Goal: Task Accomplishment & Management: Manage account settings

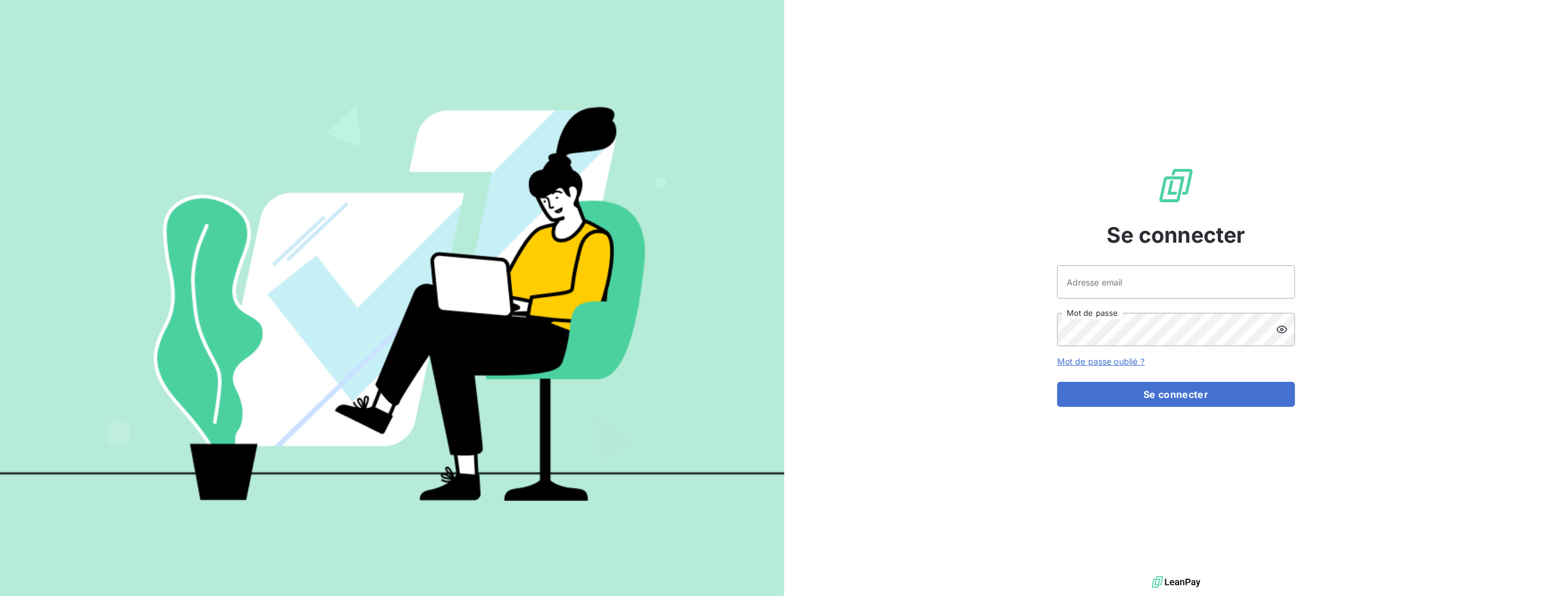
type input "[EMAIL_ADDRESS][DOMAIN_NAME]"
click at [1162, 398] on button "Se connecter" at bounding box center [1176, 395] width 238 height 25
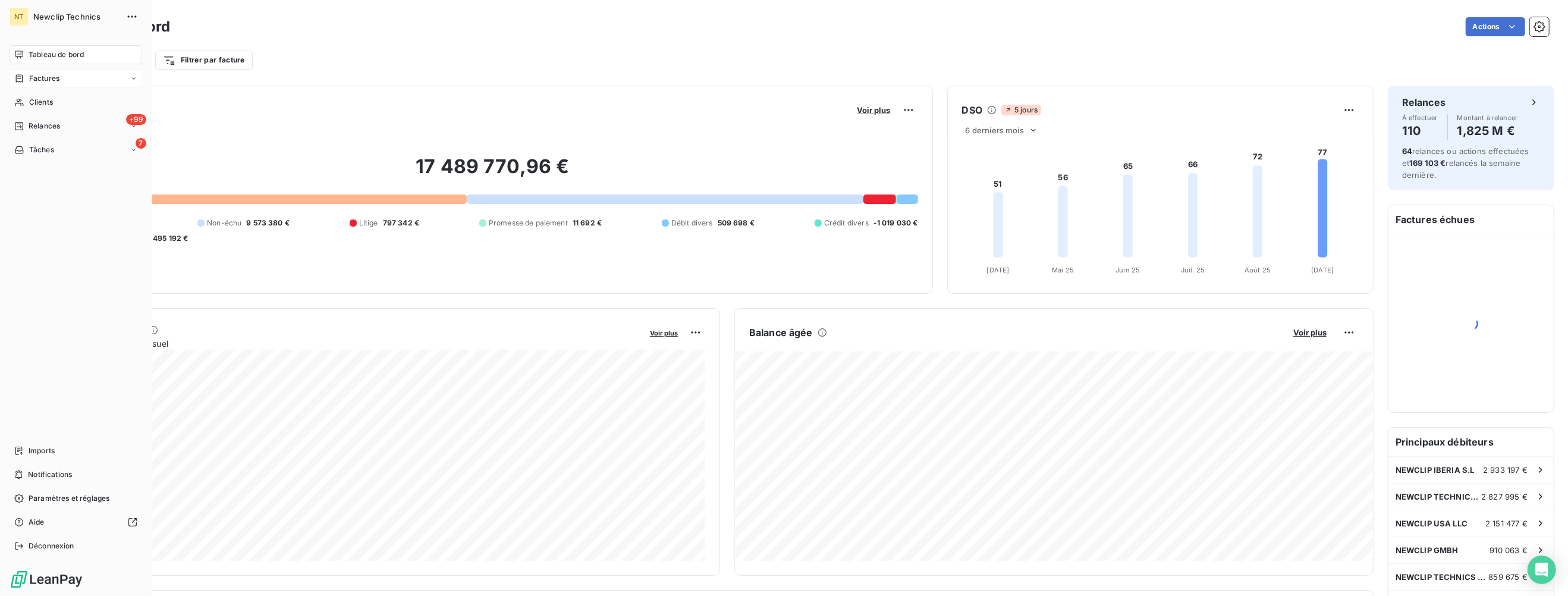
click at [46, 77] on span "Factures" at bounding box center [44, 78] width 30 height 11
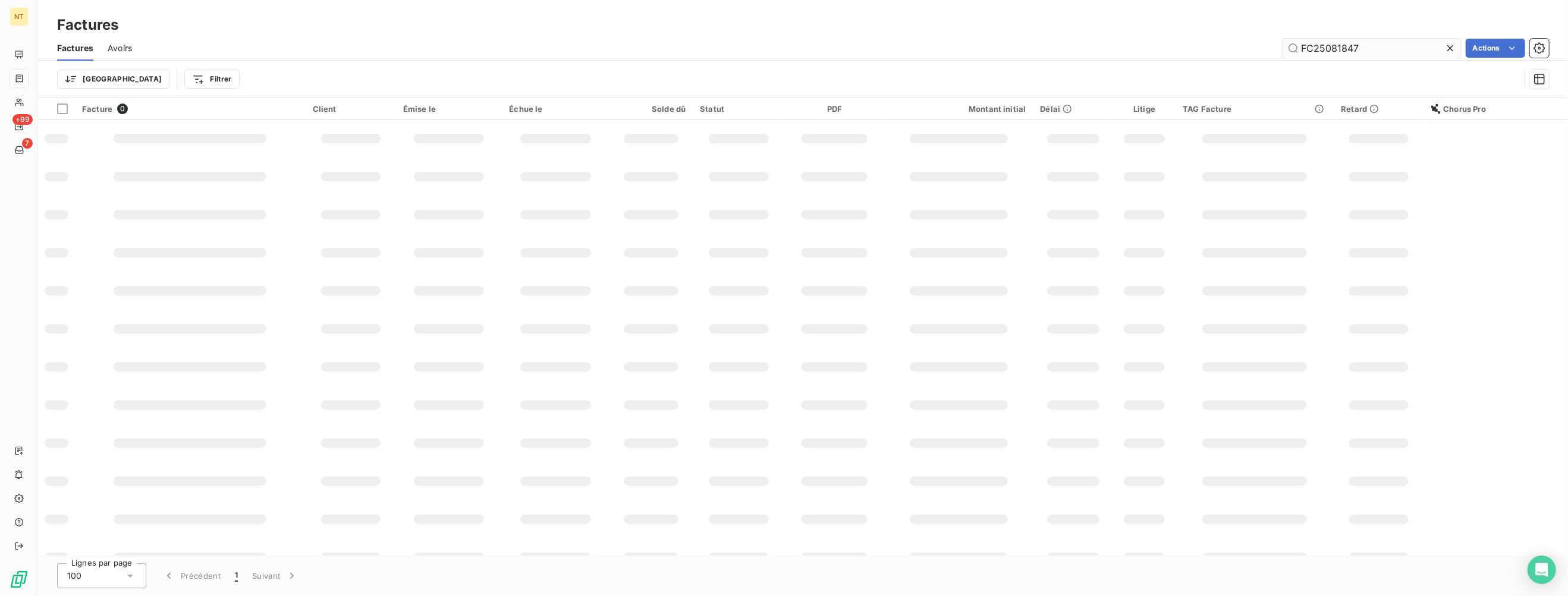
drag, startPoint x: 1371, startPoint y: 44, endPoint x: 1211, endPoint y: 67, distance: 161.6
click at [1283, 58] on input "FC25081847" at bounding box center [1372, 48] width 179 height 19
type input "FC25063792"
click at [1379, 56] on input "FC25063792" at bounding box center [1372, 48] width 179 height 19
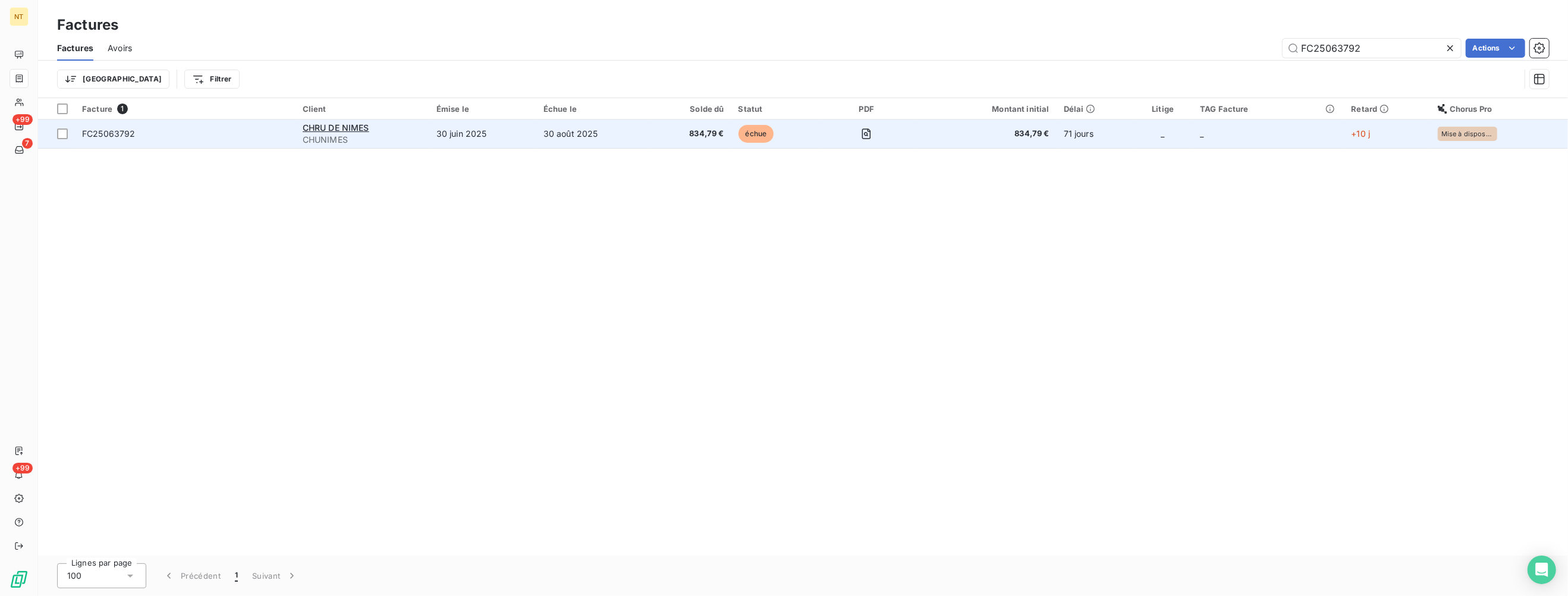
click at [693, 130] on span "834,79 €" at bounding box center [691, 134] width 66 height 12
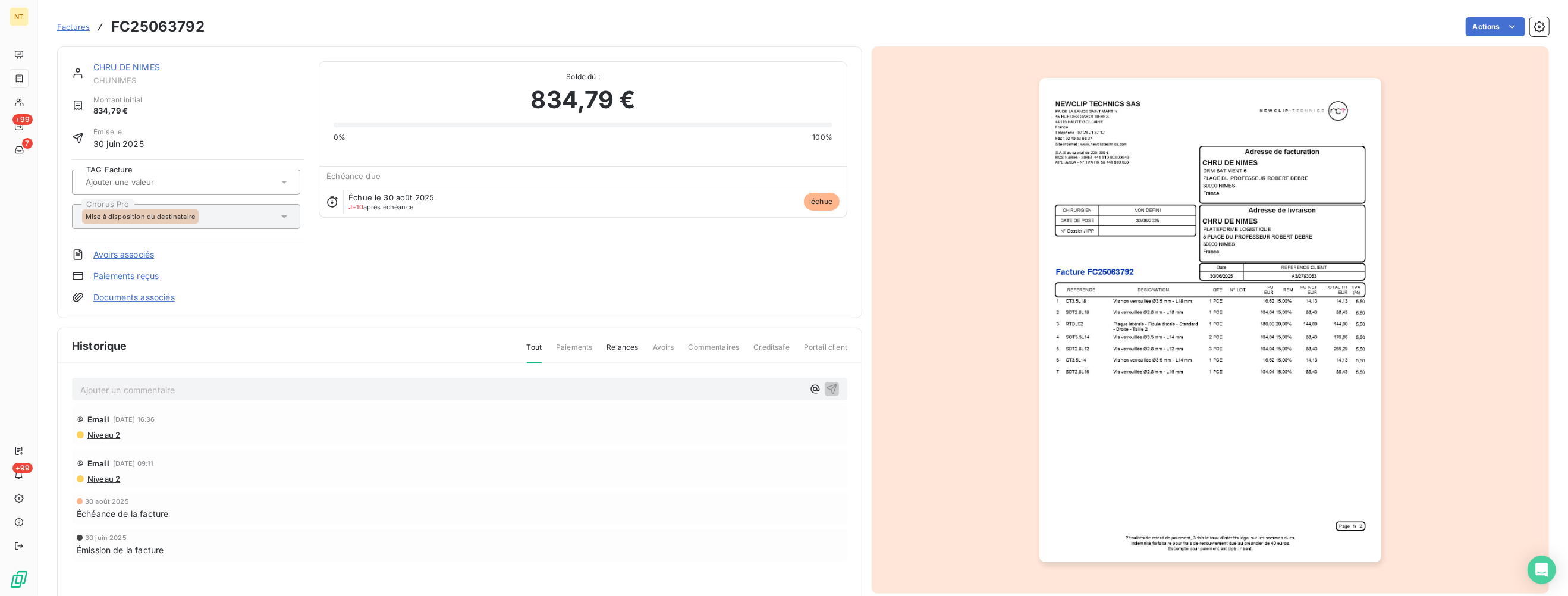
click at [292, 215] on div "Mise à disposition du destinataire" at bounding box center [186, 217] width 228 height 25
click at [282, 215] on icon at bounding box center [284, 216] width 6 height 3
click at [204, 384] on p "Ajouter un commentaire ﻿" at bounding box center [441, 390] width 723 height 15
click at [203, 384] on p "Ajouter un commentaire ﻿" at bounding box center [441, 390] width 723 height 15
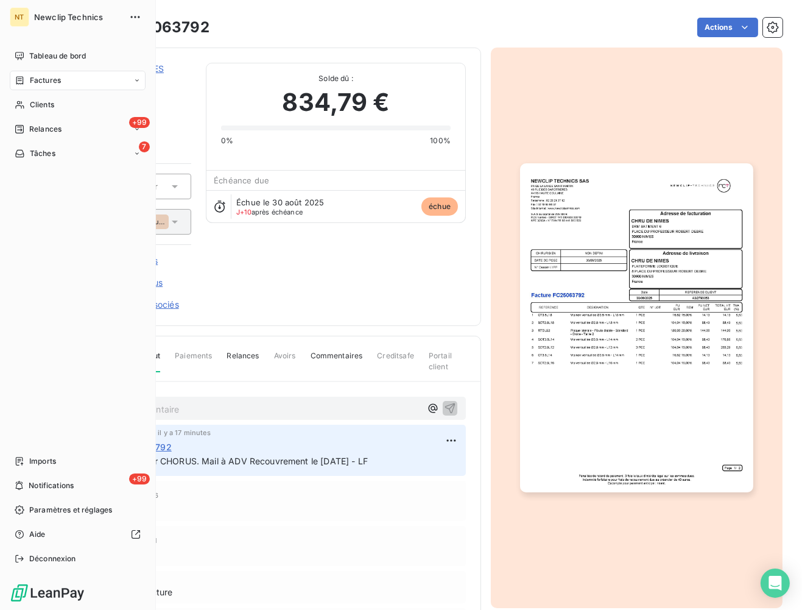
click at [49, 83] on span "Factures" at bounding box center [45, 80] width 31 height 11
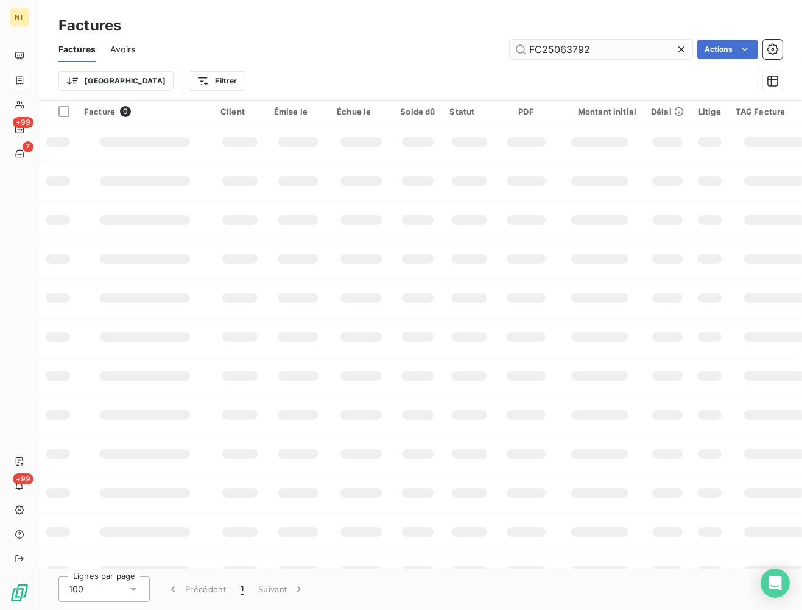
drag, startPoint x: 590, startPoint y: 49, endPoint x: 560, endPoint y: 48, distance: 29.9
click at [560, 48] on input "FC25063792" at bounding box center [601, 49] width 183 height 19
type input "FC25071829"
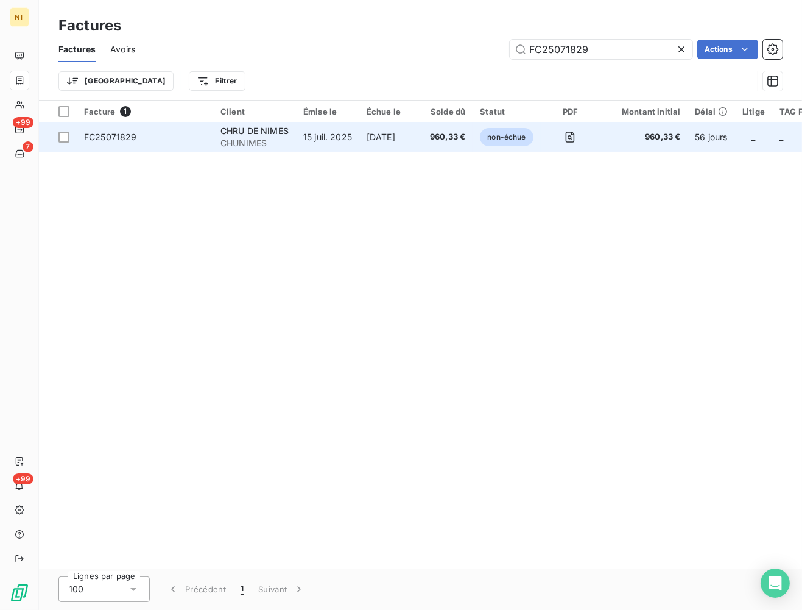
click at [421, 130] on td "[DATE]" at bounding box center [390, 136] width 63 height 29
